Goal: Check status: Check status

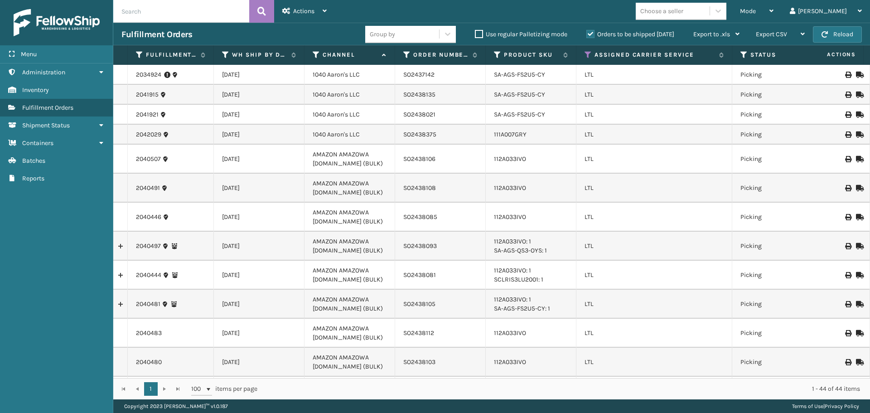
click at [617, 22] on div "Mode Regular Mode Picking Mode Labeling Mode Exit Scan Mode Choose a seller [PE…" at bounding box center [602, 11] width 535 height 23
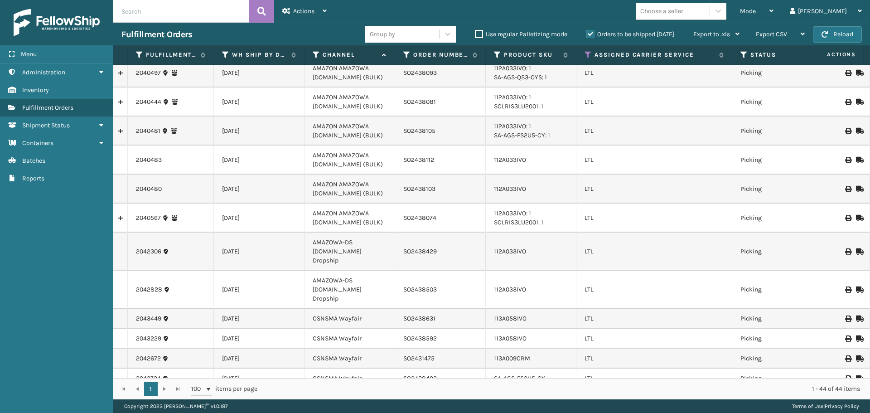
click at [856, 217] on icon at bounding box center [858, 218] width 5 height 6
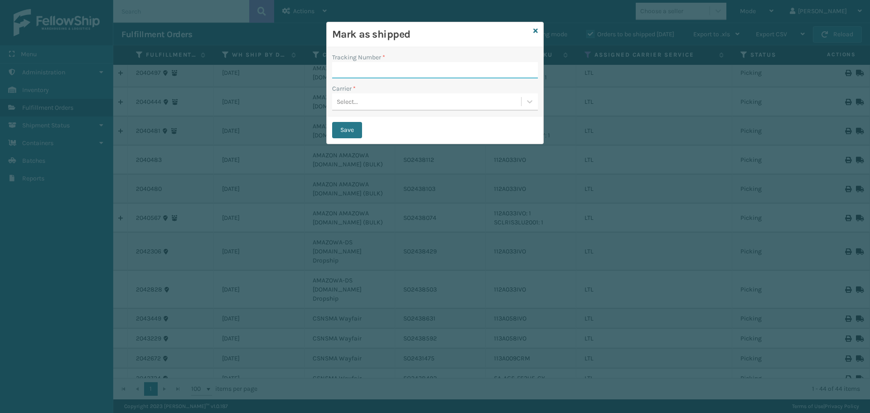
click at [376, 74] on input "Tracking Number *" at bounding box center [435, 70] width 206 height 16
paste input "SO2438074"
type input "SO2438074"
drag, startPoint x: 379, startPoint y: 72, endPoint x: 329, endPoint y: 70, distance: 49.9
click at [329, 70] on div "Tracking Number * SO2438074 Carrier * Select..." at bounding box center [435, 81] width 217 height 69
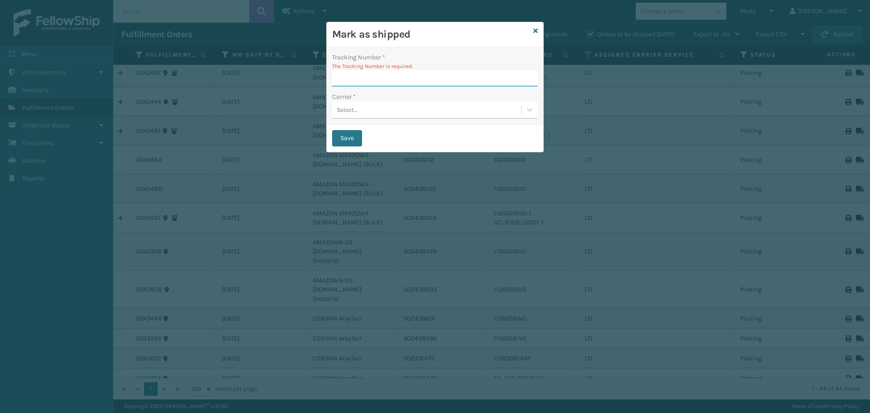
click at [362, 72] on input "Tracking Number *" at bounding box center [435, 78] width 206 height 16
paste input "053-2337630"
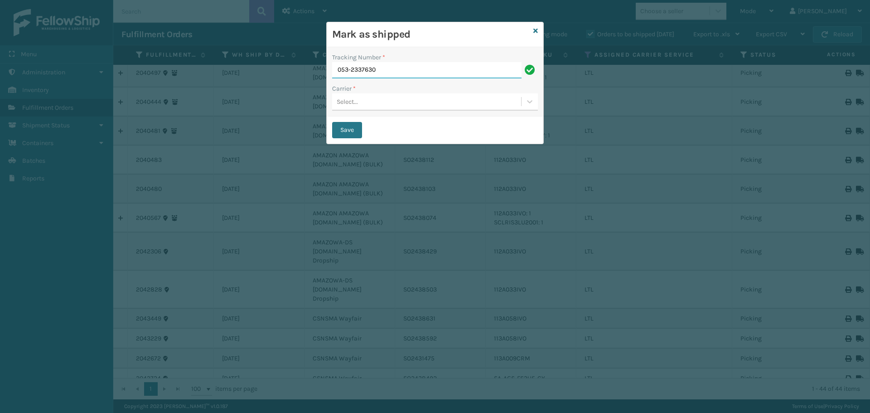
type input "053-2337630"
click at [369, 103] on div "Select..." at bounding box center [426, 101] width 189 height 15
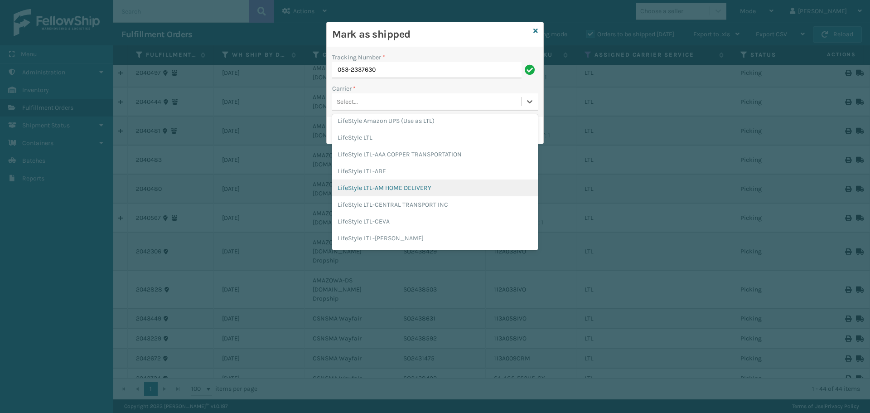
scroll to position [136, 0]
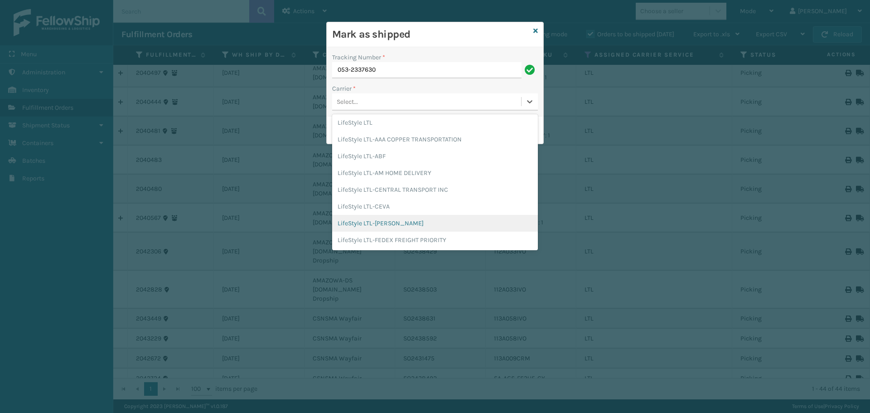
click at [418, 221] on div "LifeStyle LTL-[PERSON_NAME]" at bounding box center [435, 223] width 206 height 17
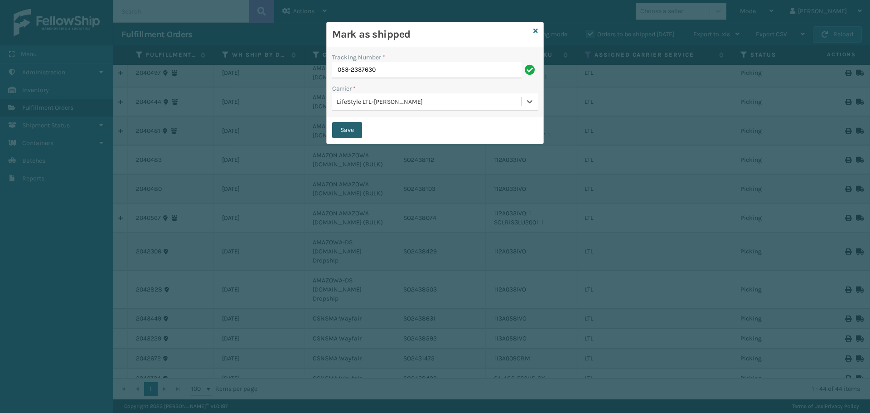
click at [340, 130] on button "Save" at bounding box center [347, 130] width 30 height 16
